Goal: Navigation & Orientation: Find specific page/section

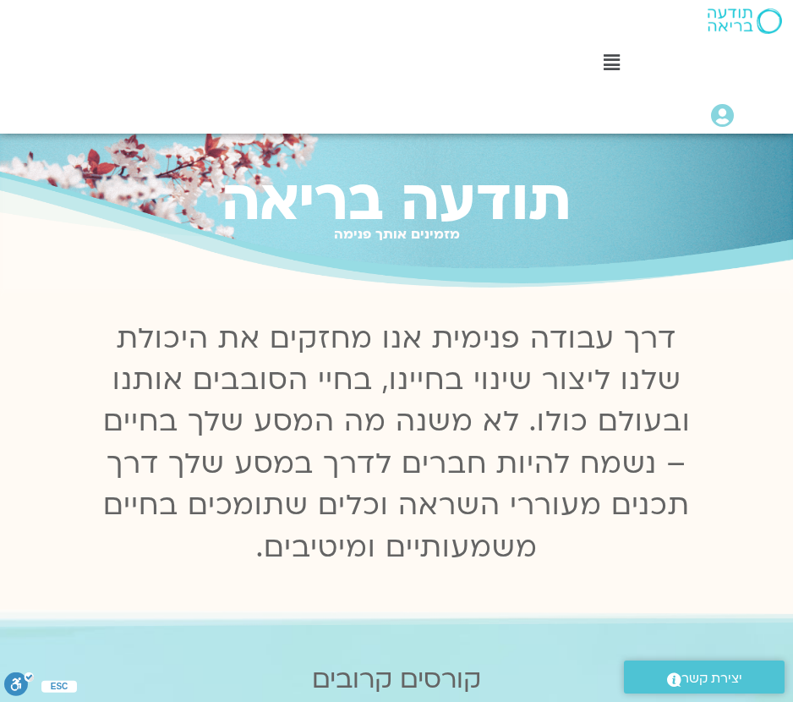
click at [154, 45] on header "Main Menu לוח שידורים לוח שידורים יומי תכניה שבועית ההקלטות שלי קורסים ופעילות …" at bounding box center [396, 67] width 793 height 134
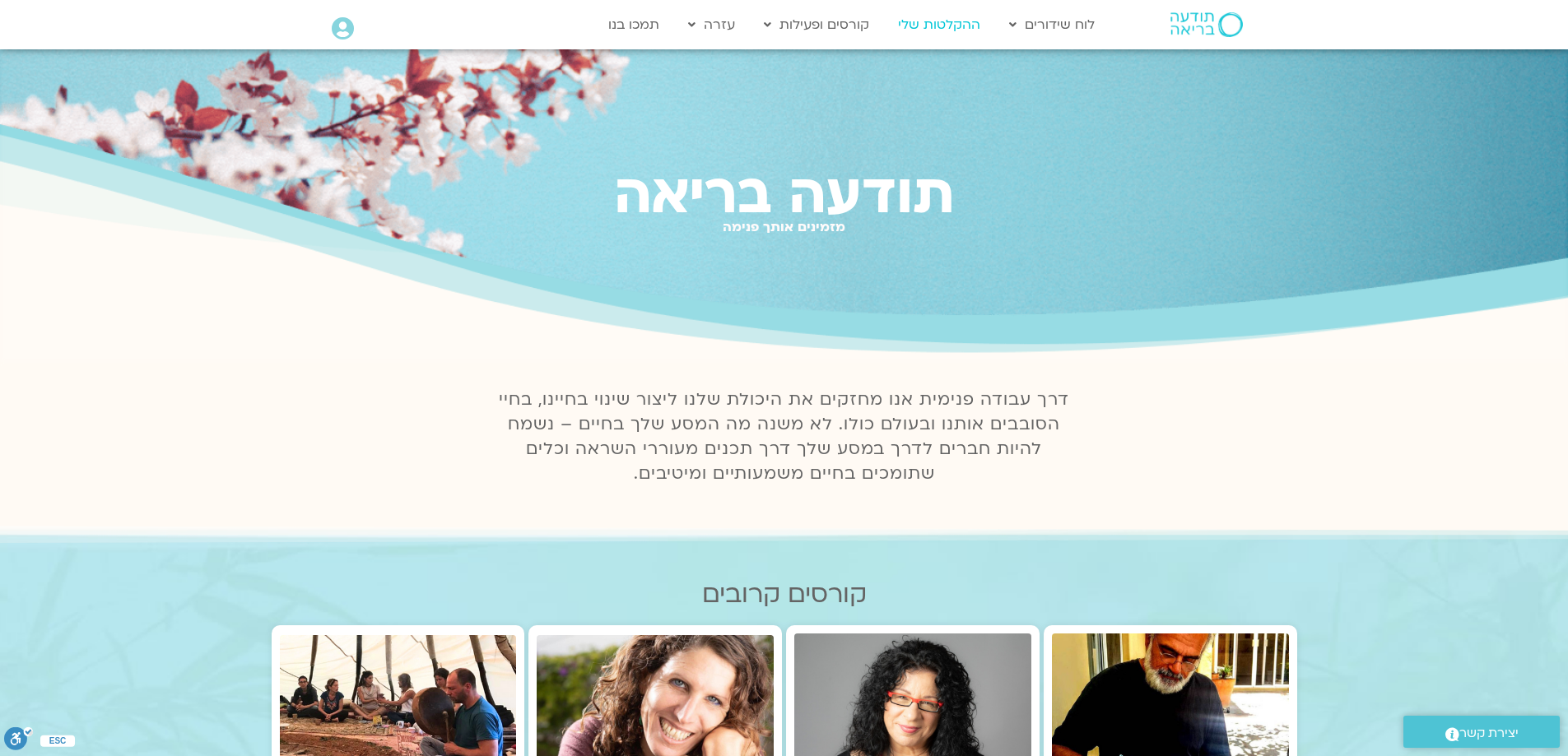
click at [923, 24] on link "ההקלטות שלי" at bounding box center [938, 24] width 98 height 31
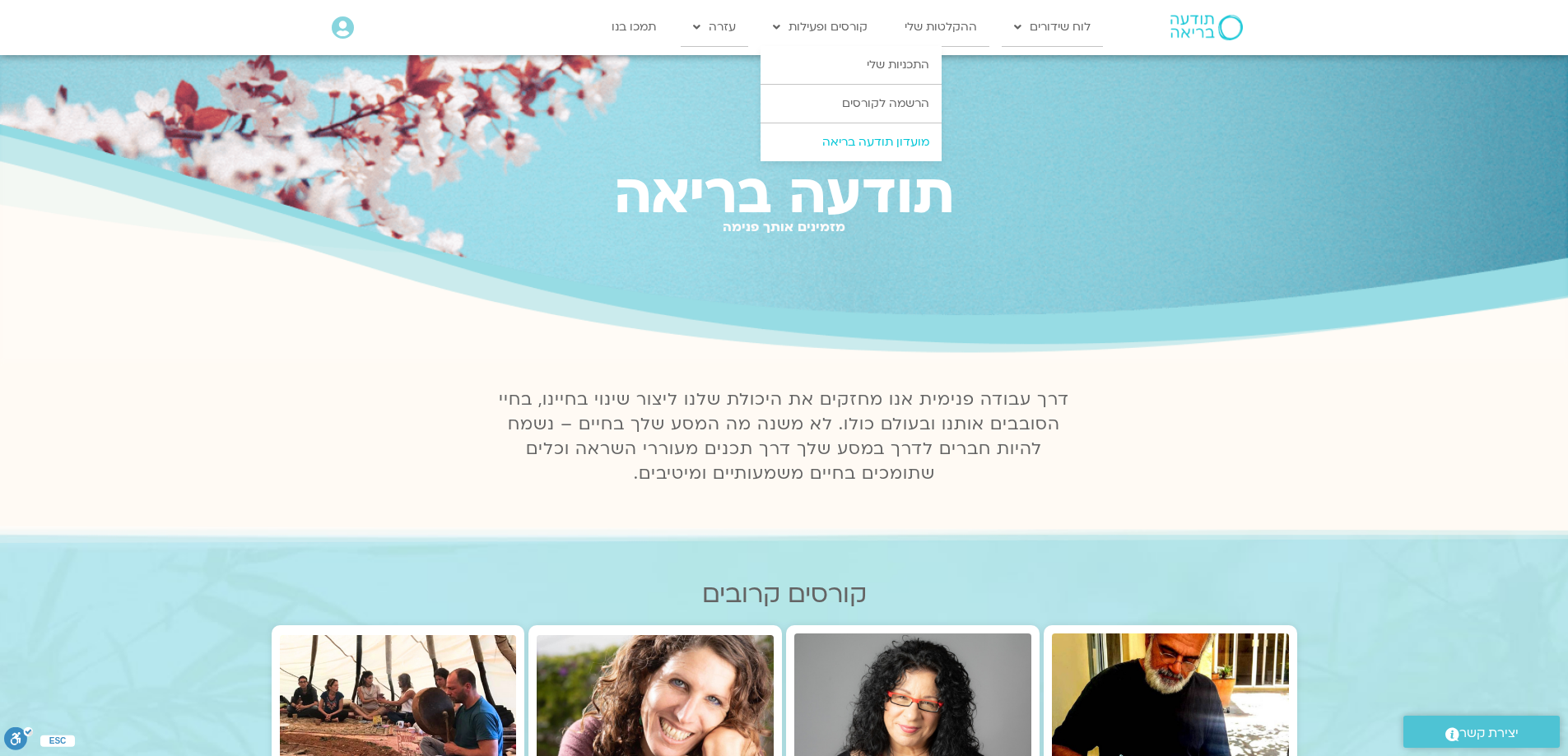
click at [771, 135] on link "מועדון תודעה בריאה" at bounding box center [851, 142] width 181 height 38
click at [771, 142] on link "מועדון תודעה בריאה" at bounding box center [851, 142] width 181 height 38
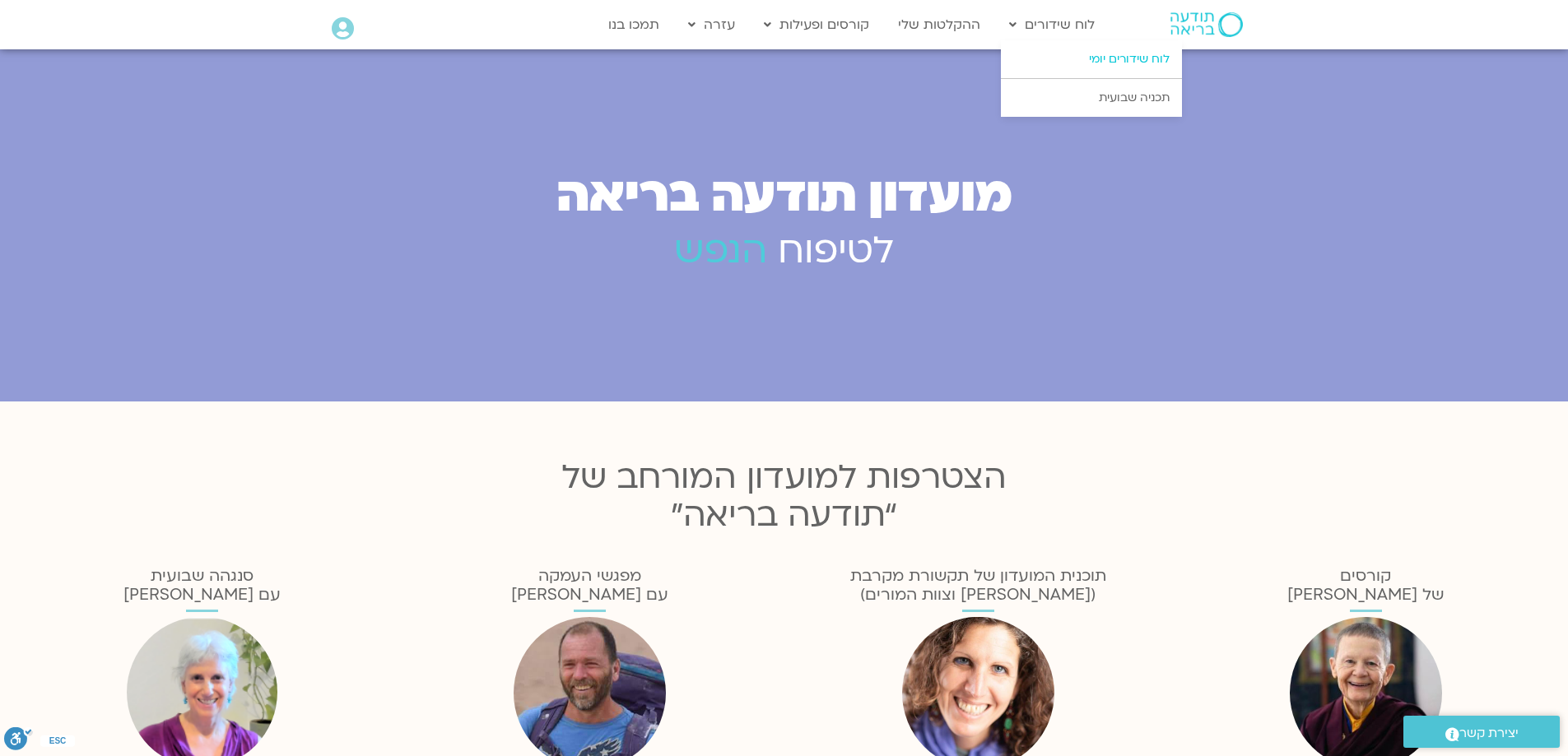
click at [1128, 53] on link "לוח שידורים יומי" at bounding box center [1091, 58] width 181 height 38
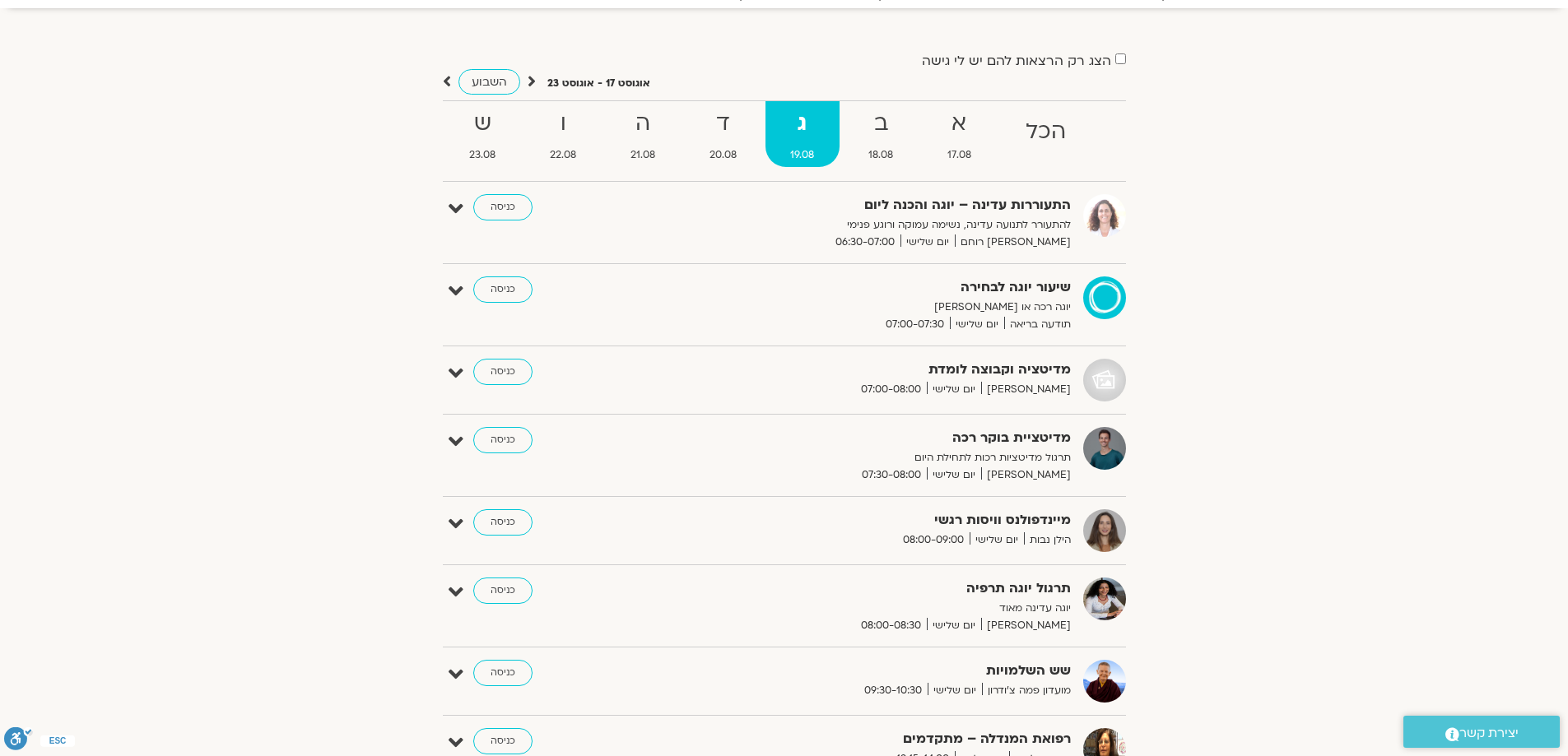
scroll to position [164, 0]
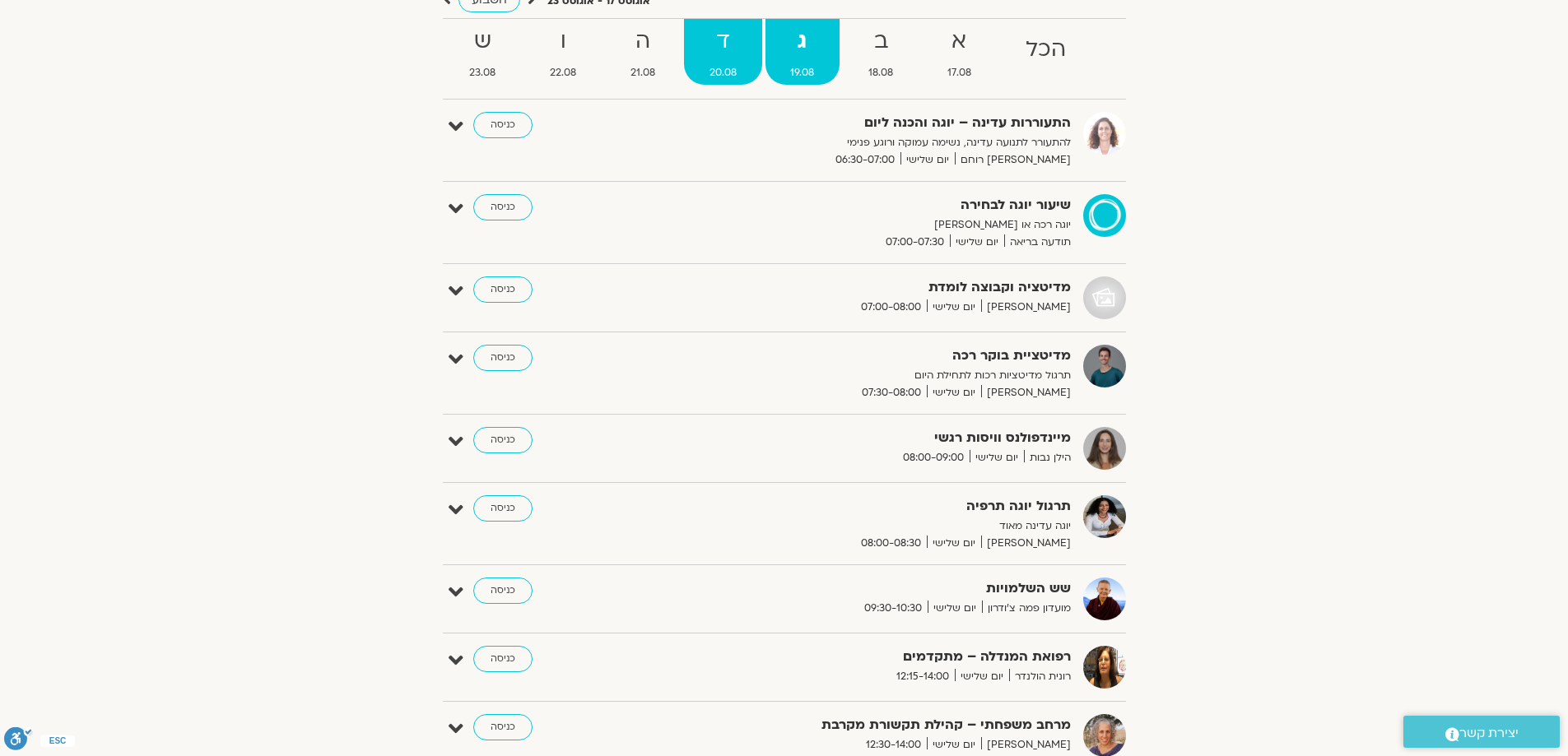
click at [716, 50] on strong "ד" at bounding box center [723, 42] width 78 height 37
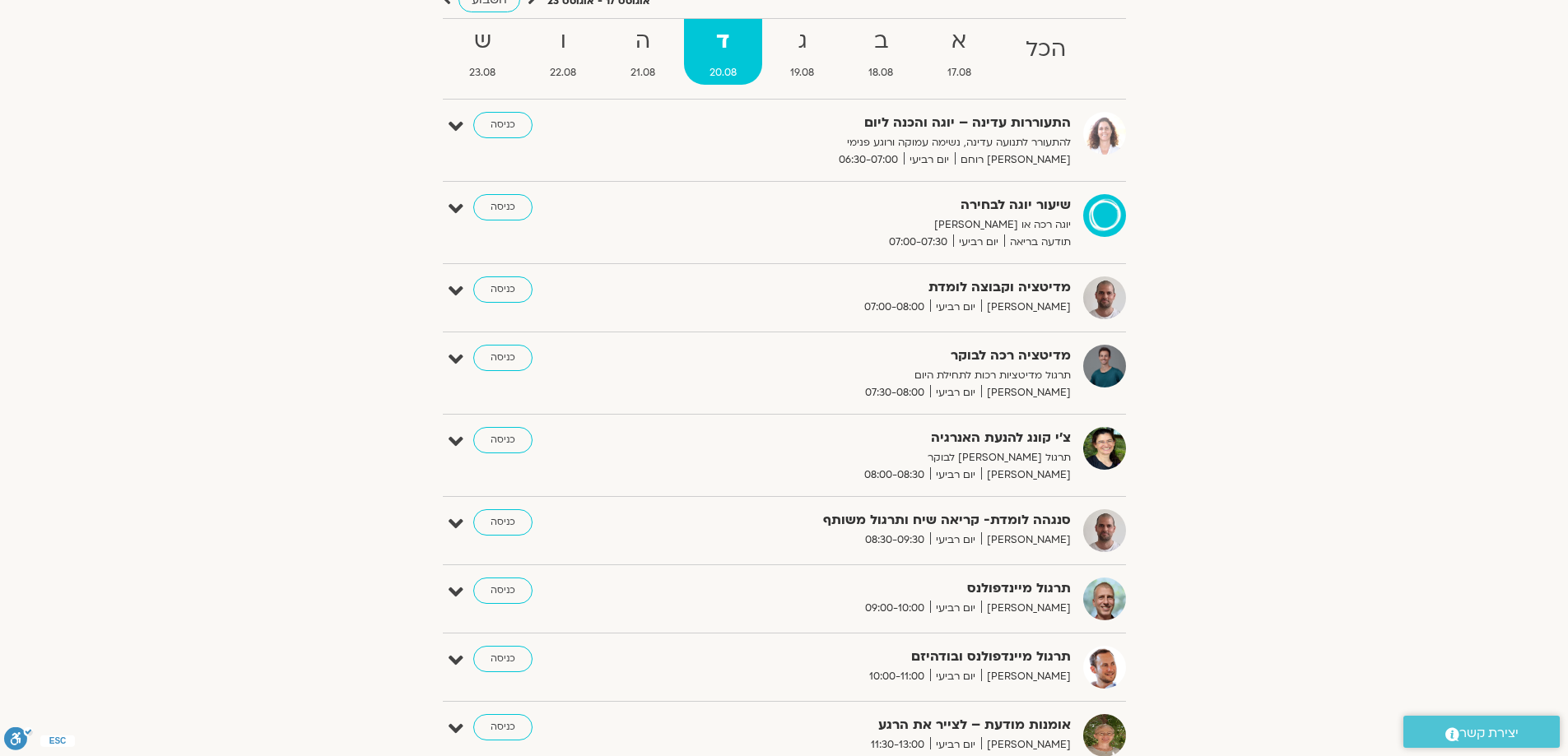
click at [716, 50] on strong "ד" at bounding box center [723, 42] width 78 height 37
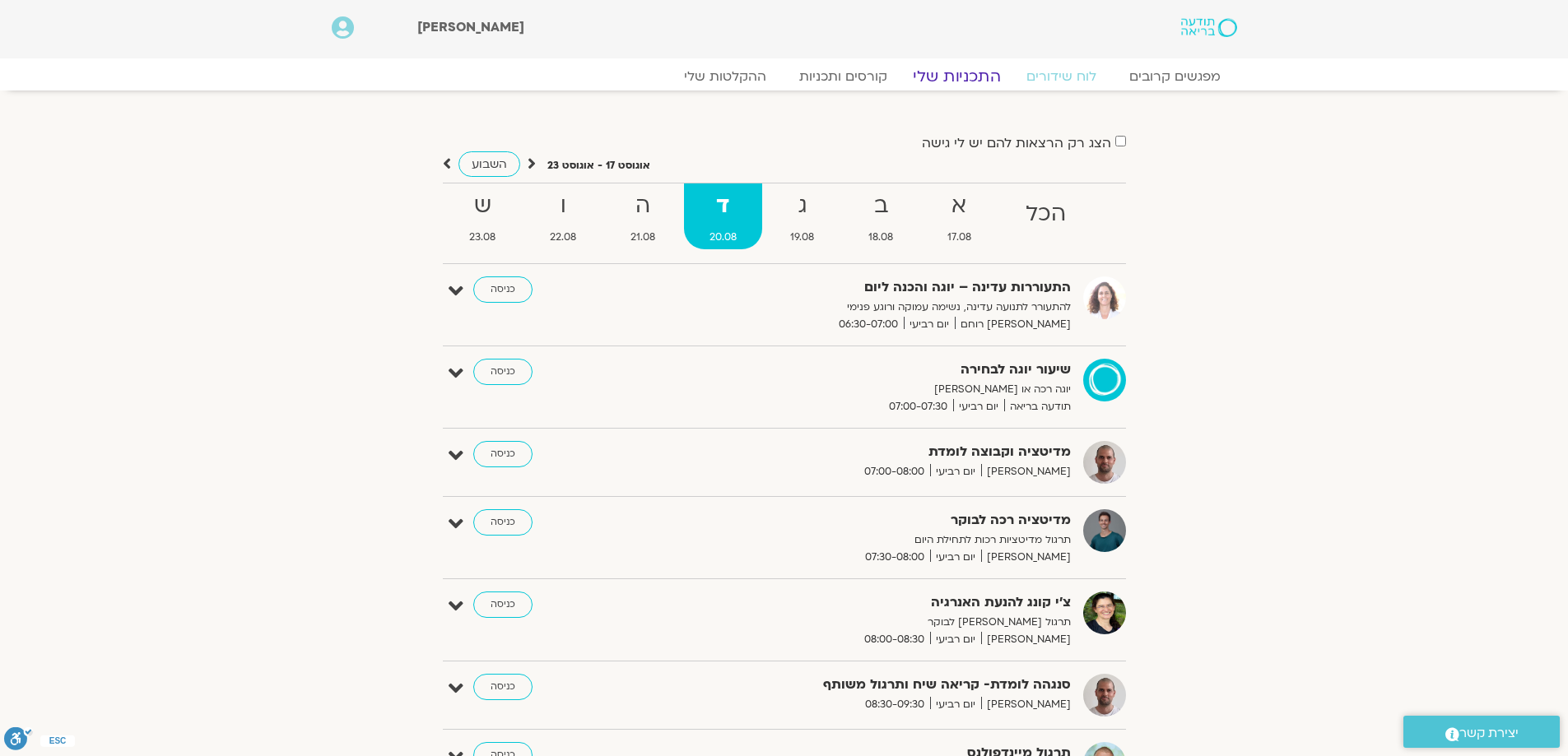
click at [949, 74] on link "התכניות שלי" at bounding box center [956, 76] width 128 height 19
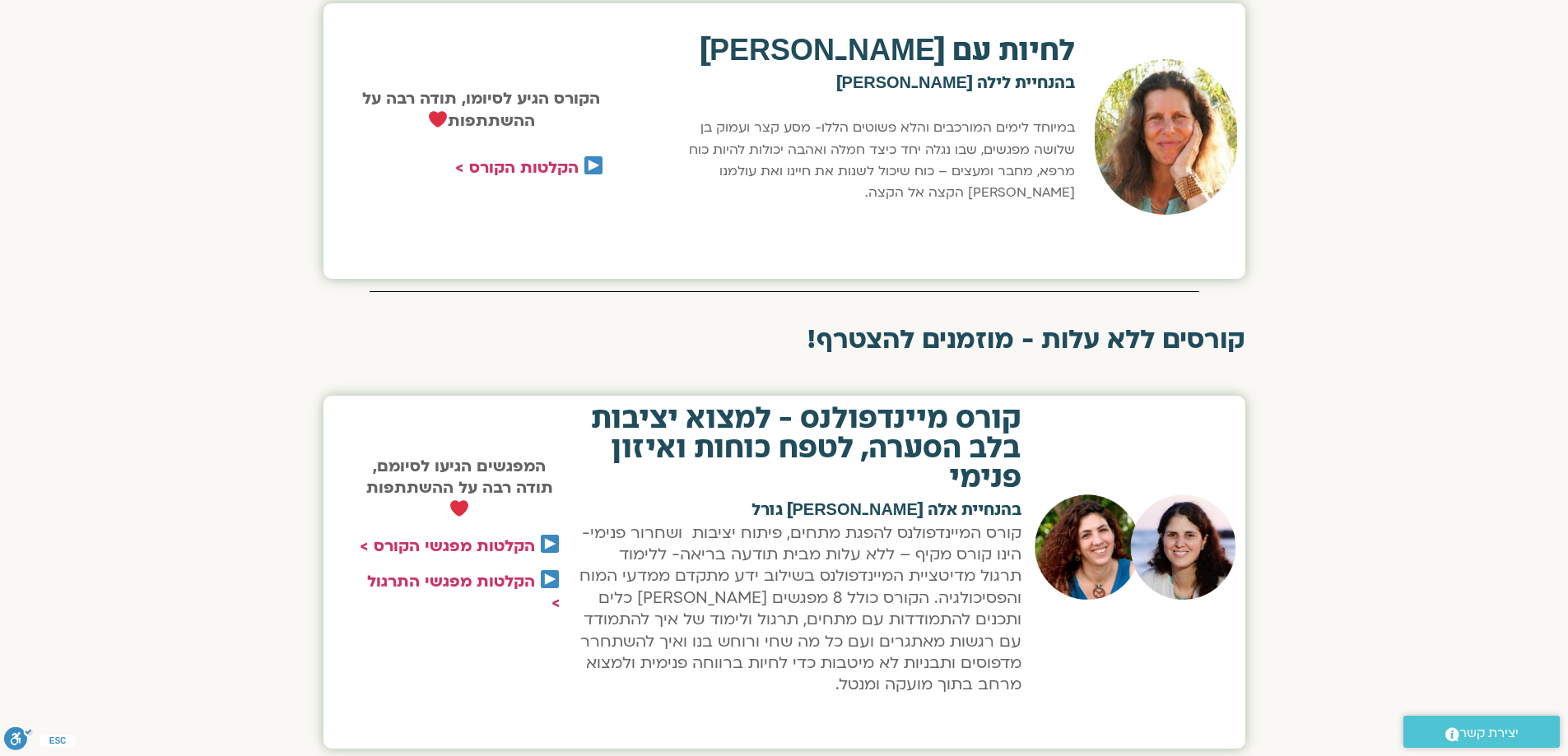
scroll to position [988, 0]
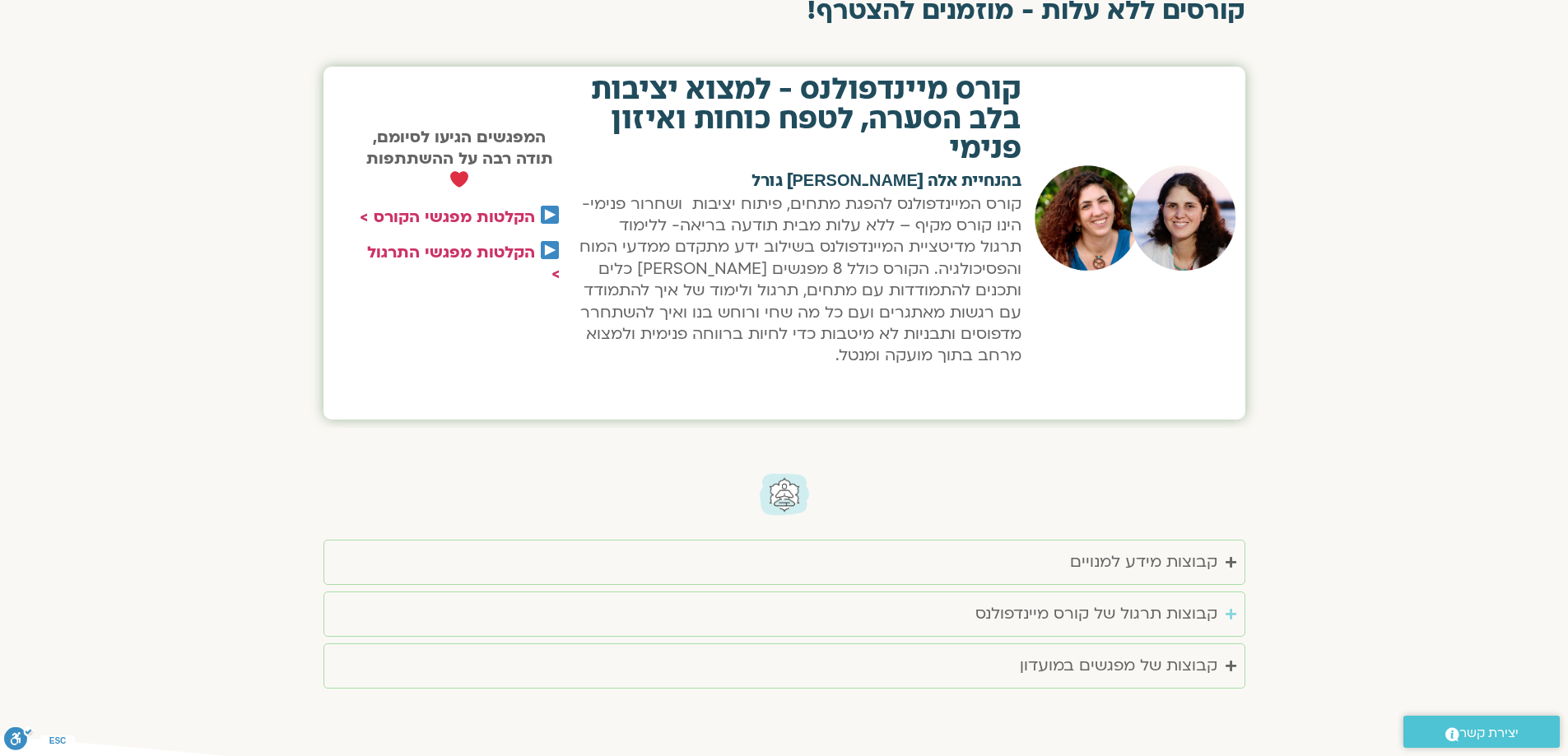
click at [1224, 605] on summary "קבוצות תרגול של קורס מיינדפולנס" at bounding box center [784, 614] width 922 height 45
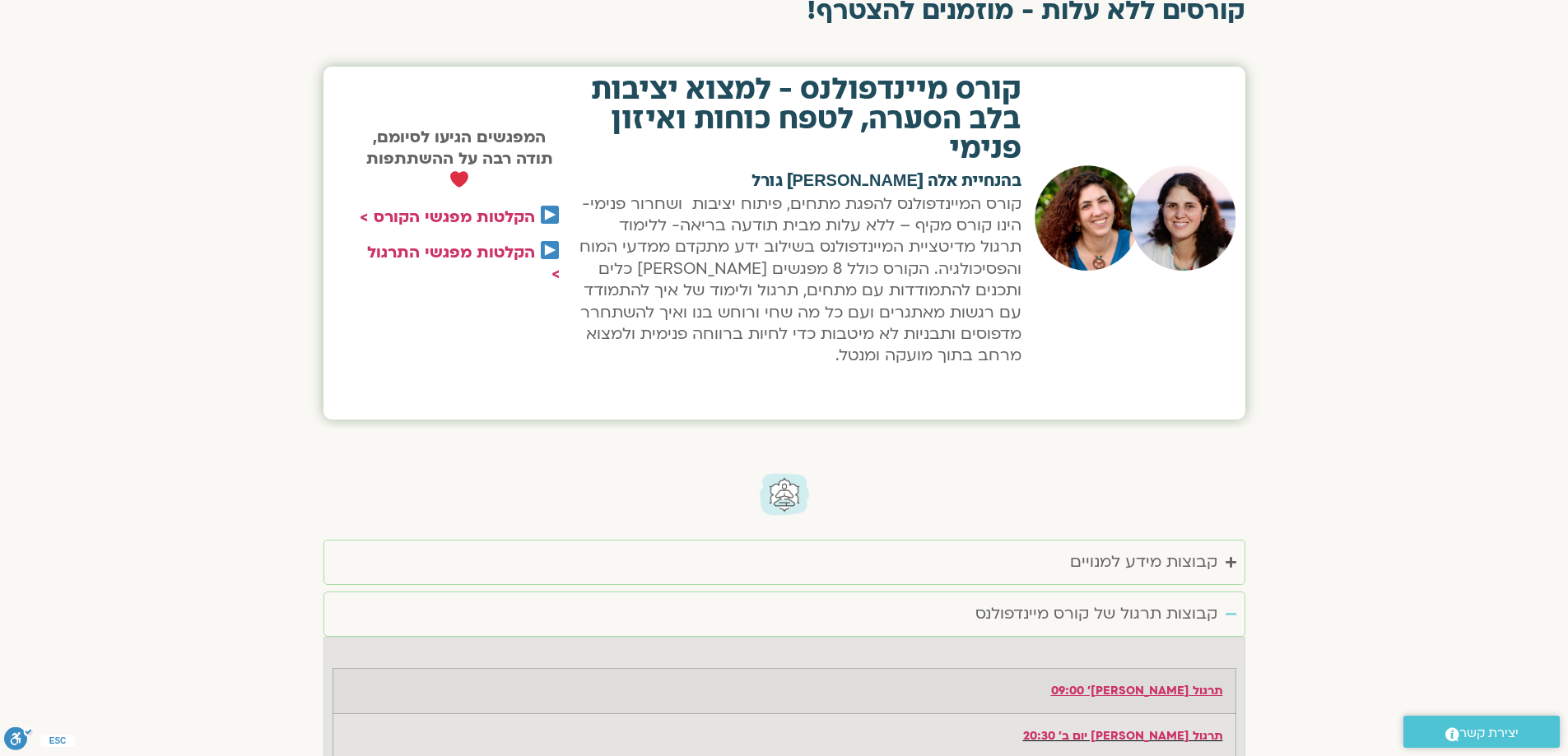
scroll to position [1152, 0]
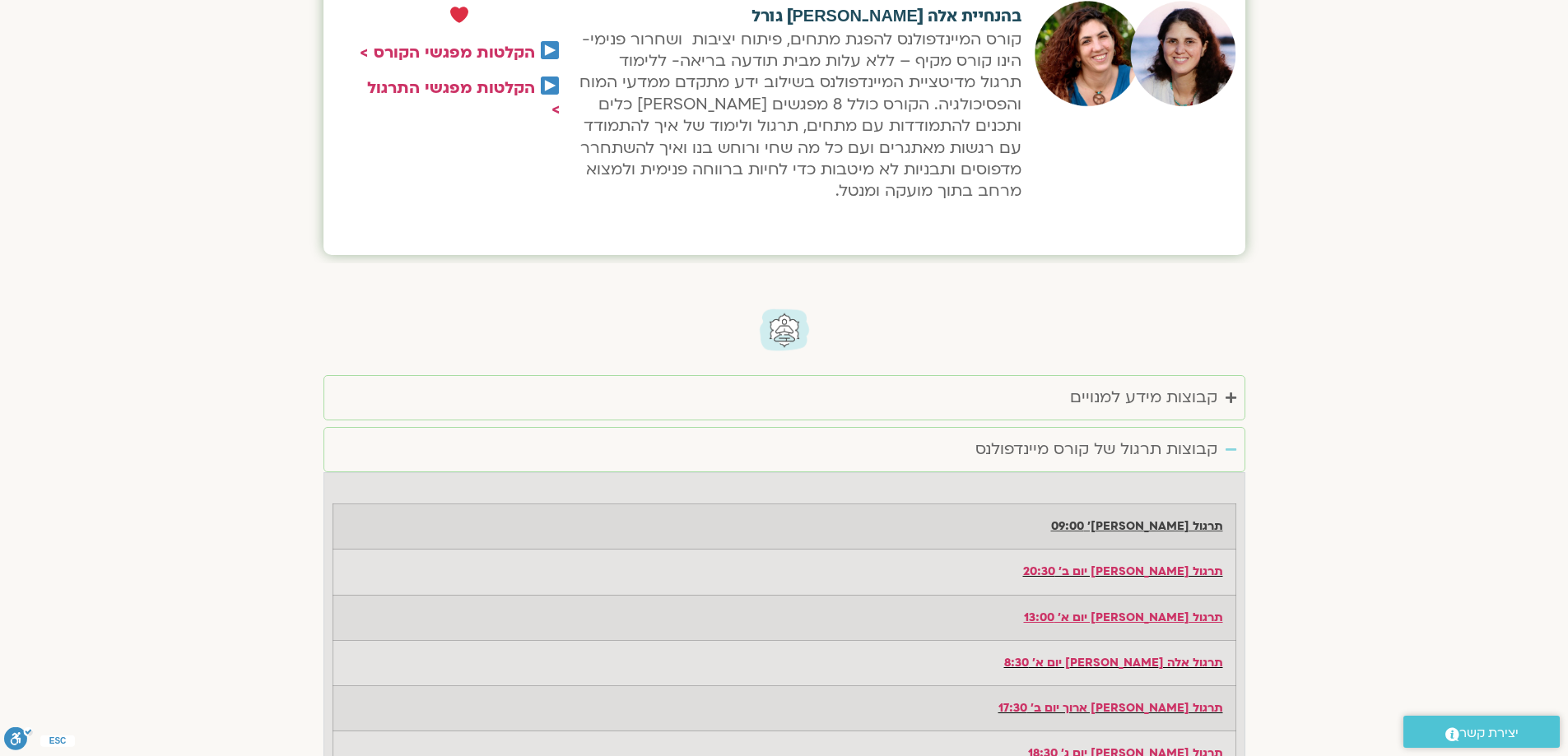
click at [1159, 520] on strong "תרגול [PERSON_NAME]' 09:00" at bounding box center [1137, 526] width 172 height 16
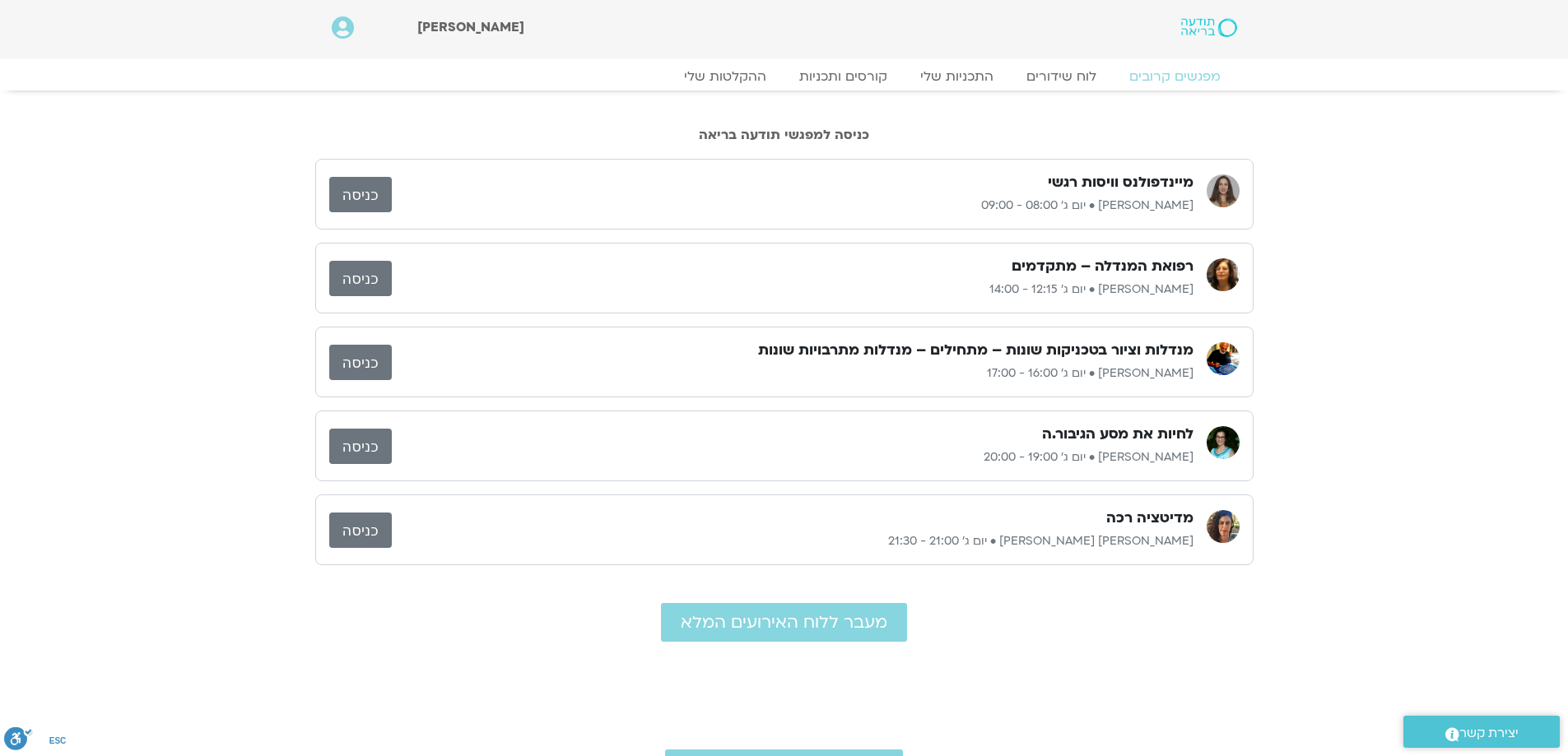
click at [352, 188] on link "כניסה" at bounding box center [360, 195] width 62 height 35
